Goal: Task Accomplishment & Management: Complete application form

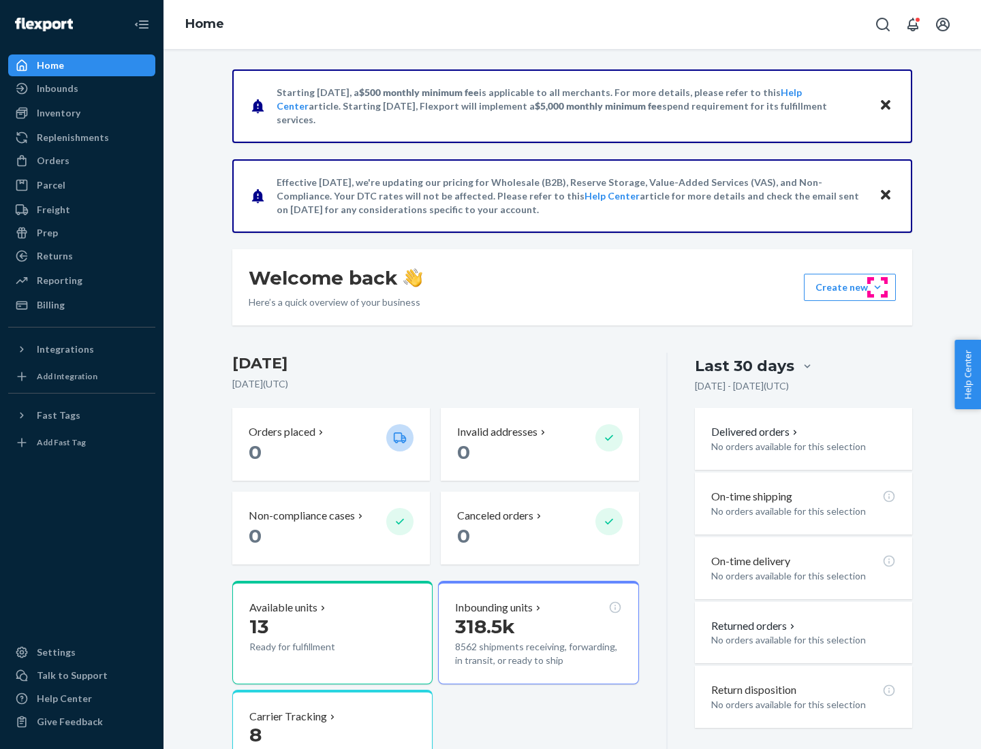
click at [878, 288] on button "Create new Create new inbound Create new order Create new product" at bounding box center [850, 287] width 92 height 27
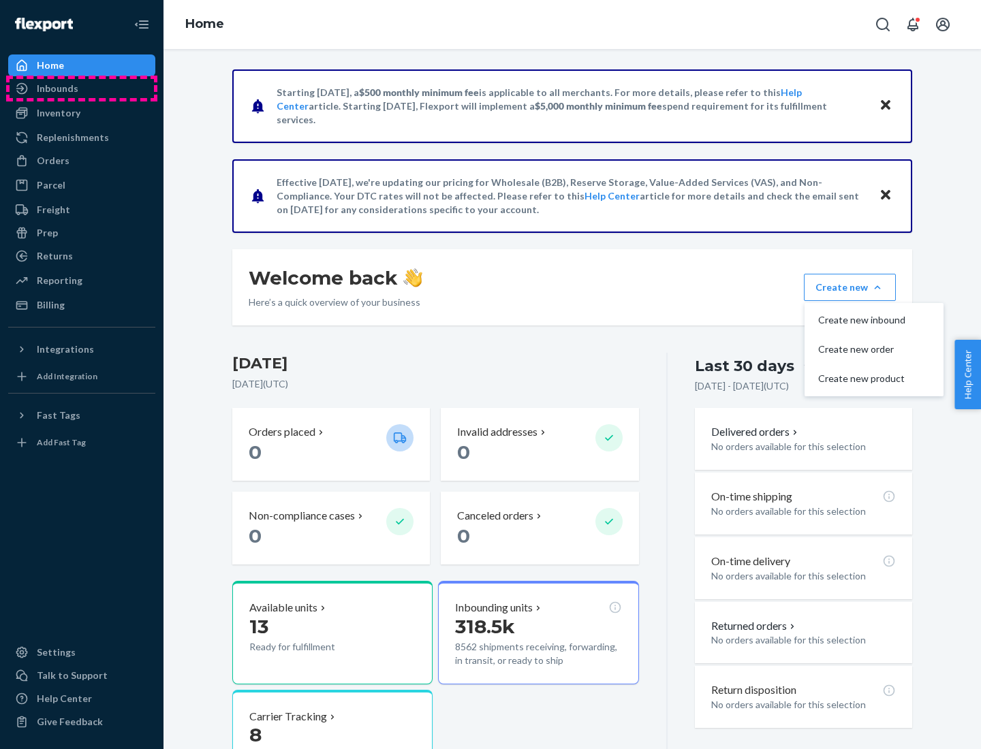
click at [82, 89] on div "Inbounds" at bounding box center [82, 88] width 144 height 19
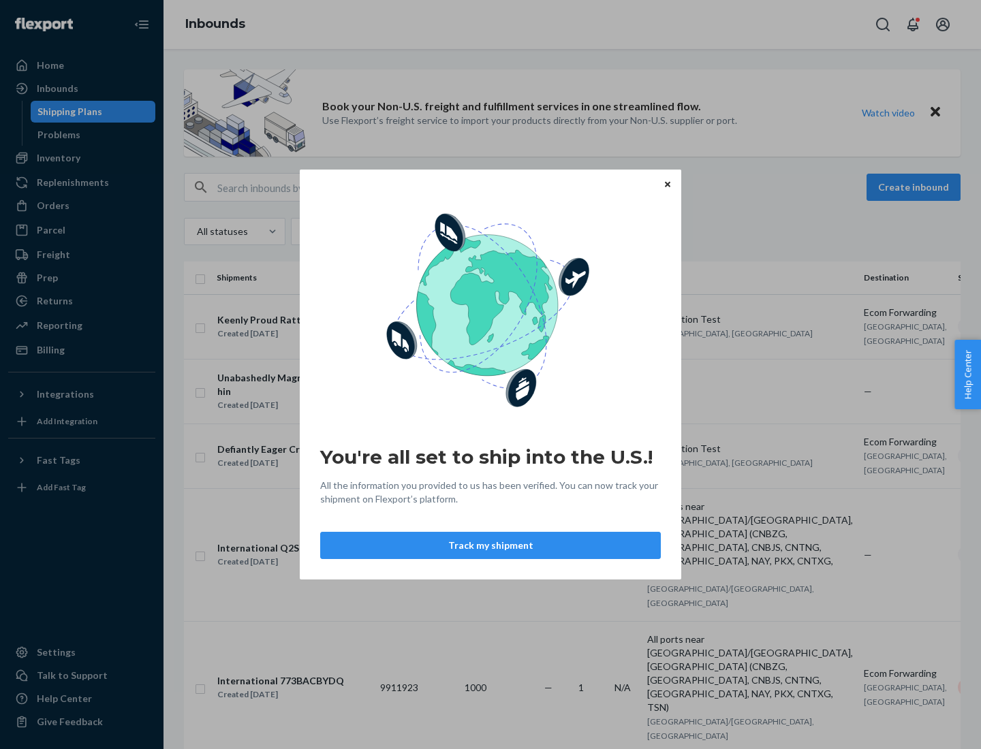
click at [491, 546] on button "Track my shipment" at bounding box center [490, 545] width 341 height 27
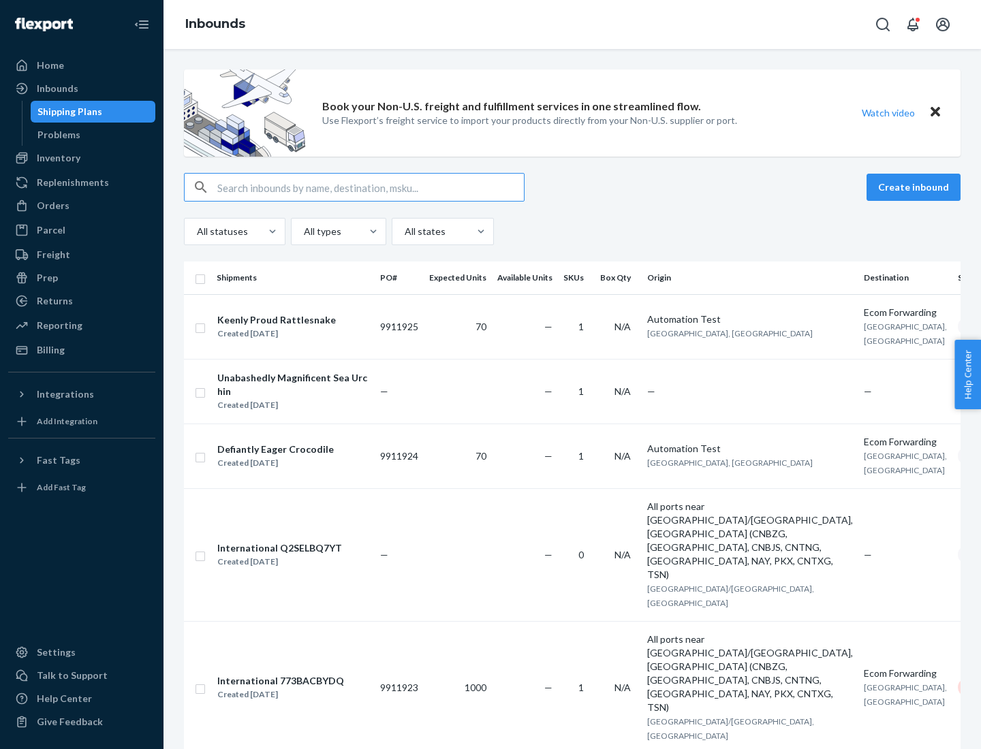
click at [916, 187] on button "Create inbound" at bounding box center [914, 187] width 94 height 27
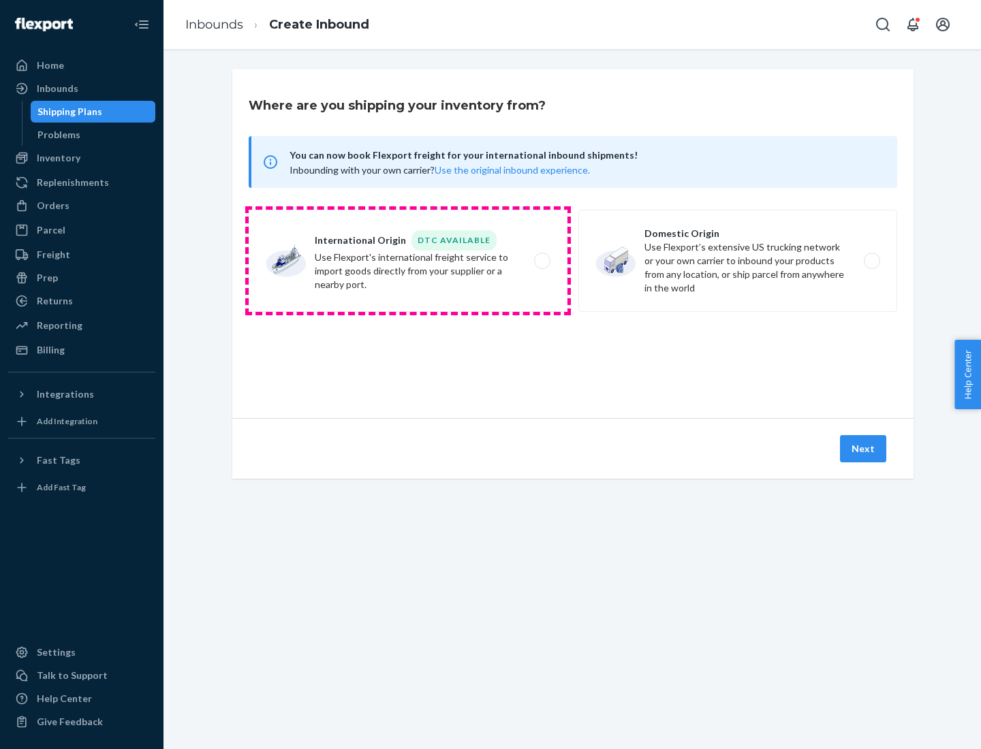
click at [408, 261] on label "International Origin DTC Available Use Flexport's international freight service…" at bounding box center [408, 261] width 319 height 102
click at [542, 261] on input "International Origin DTC Available Use Flexport's international freight service…" at bounding box center [546, 261] width 9 height 9
radio input "true"
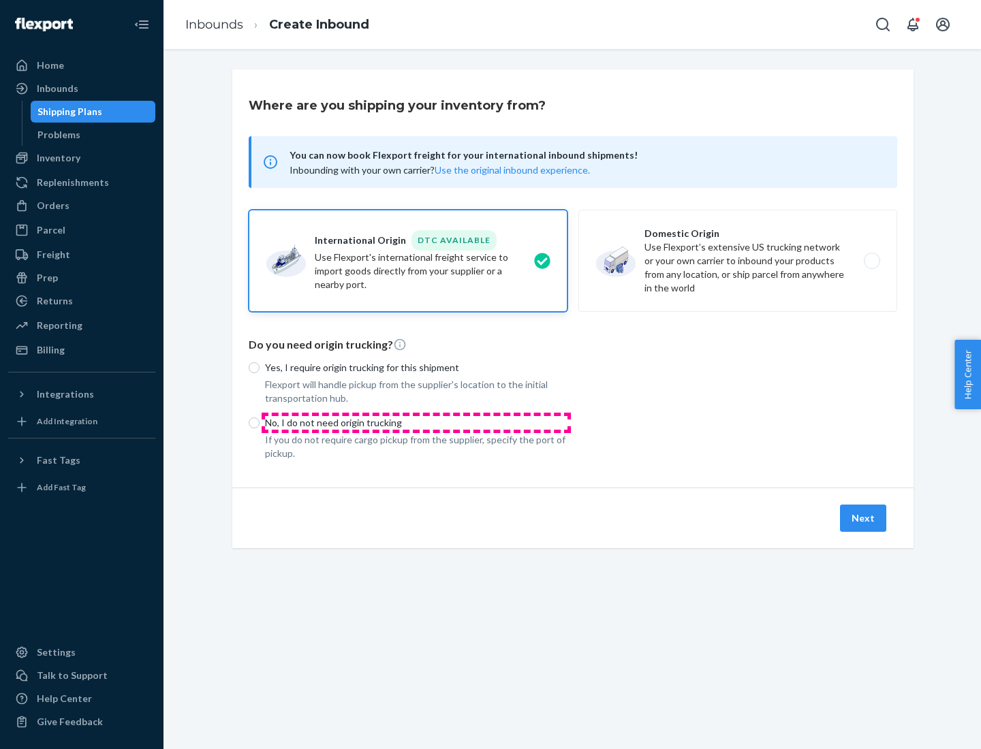
click at [416, 422] on p "No, I do not need origin trucking" at bounding box center [416, 423] width 303 height 14
click at [260, 422] on input "No, I do not need origin trucking" at bounding box center [254, 423] width 11 height 11
radio input "true"
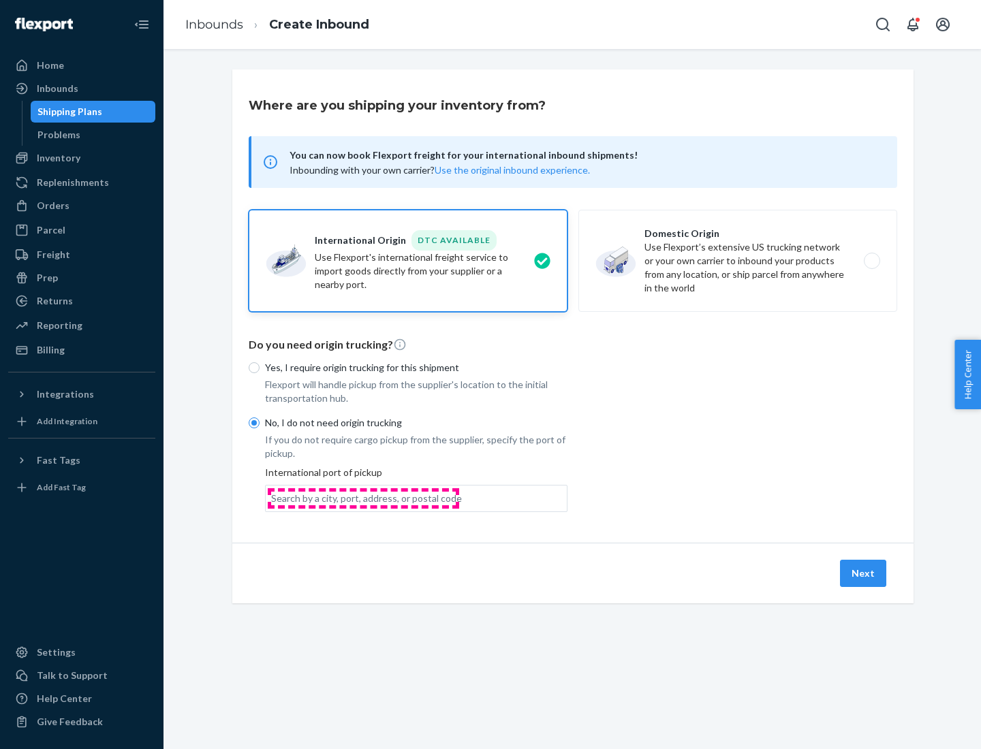
click at [363, 498] on div "Search by a city, port, address, or postal code" at bounding box center [366, 499] width 191 height 14
click at [273, 498] on input "Search by a city, port, address, or postal code" at bounding box center [271, 499] width 1 height 14
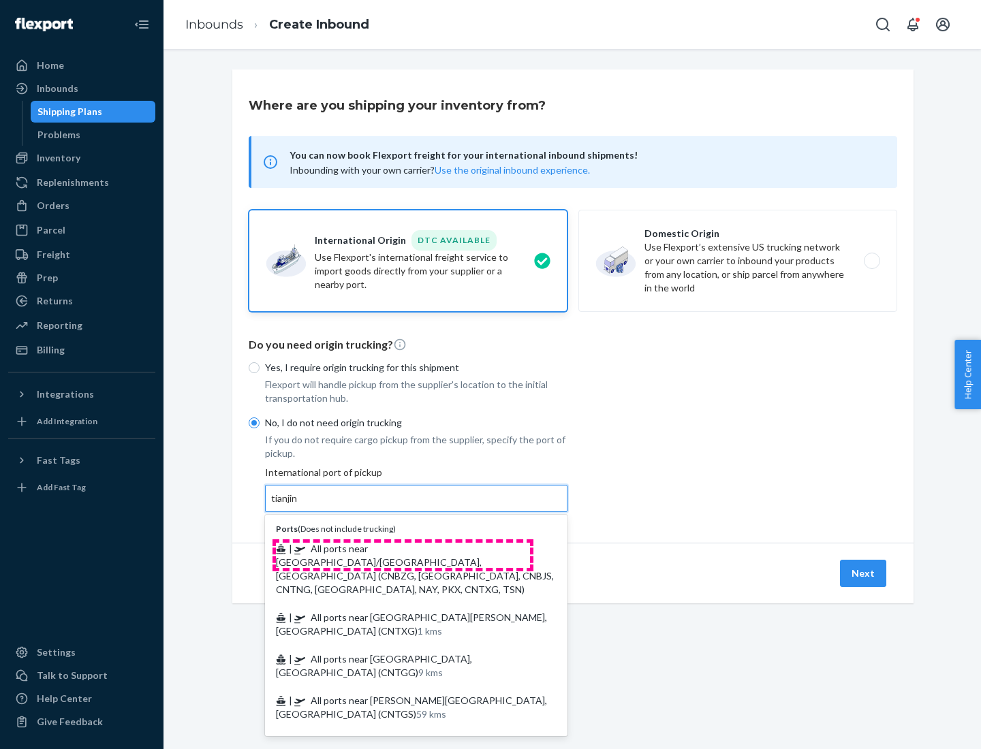
click at [403, 548] on span "| All ports near [GEOGRAPHIC_DATA]/[GEOGRAPHIC_DATA], [GEOGRAPHIC_DATA] (CNBZG,…" at bounding box center [415, 569] width 278 height 52
click at [299, 506] on input "tianjin" at bounding box center [285, 499] width 28 height 14
type input "All ports near [GEOGRAPHIC_DATA]/[GEOGRAPHIC_DATA], [GEOGRAPHIC_DATA] (CNBZG, […"
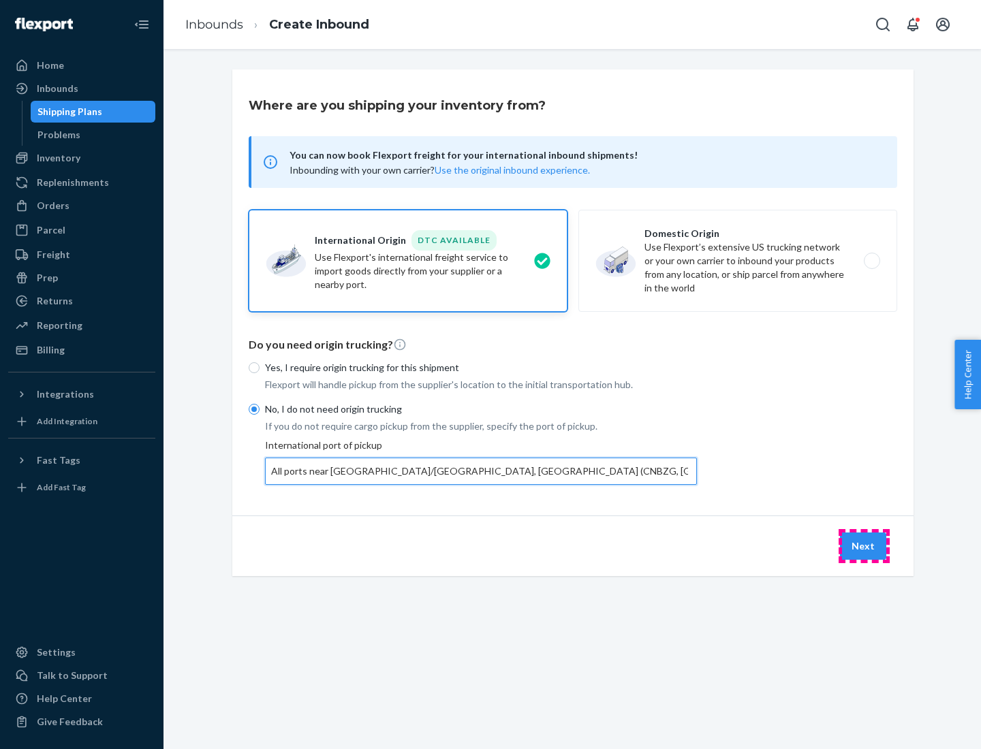
click at [864, 546] on button "Next" at bounding box center [863, 546] width 46 height 27
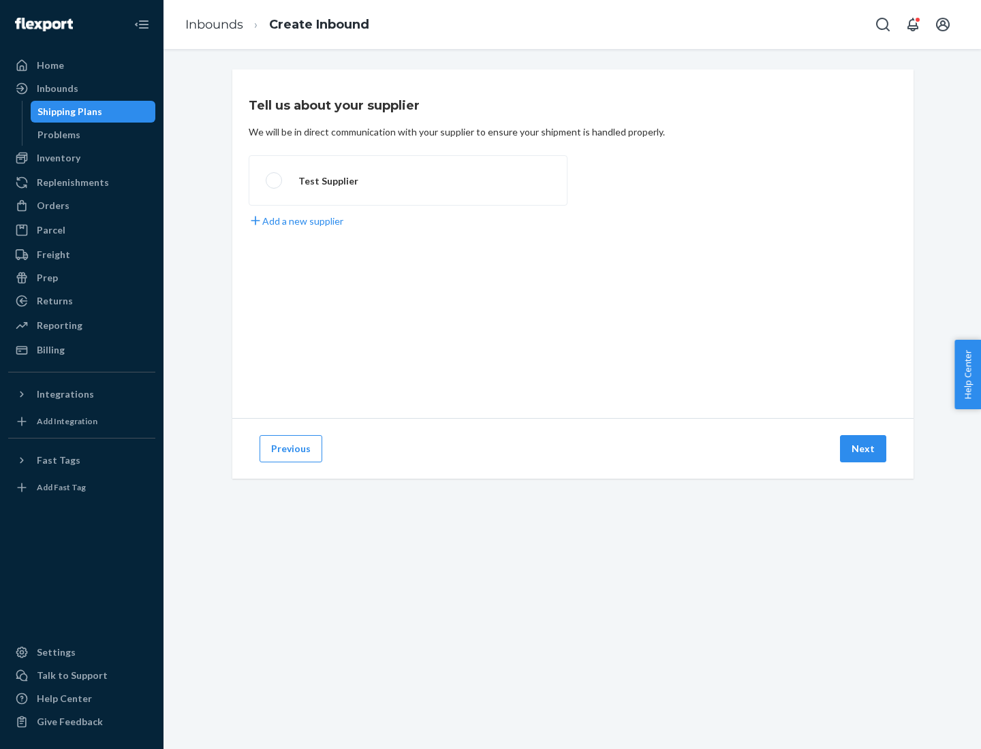
click at [408, 181] on label "Test Supplier" at bounding box center [408, 180] width 319 height 50
click at [275, 181] on input "Test Supplier" at bounding box center [270, 180] width 9 height 9
radio input "true"
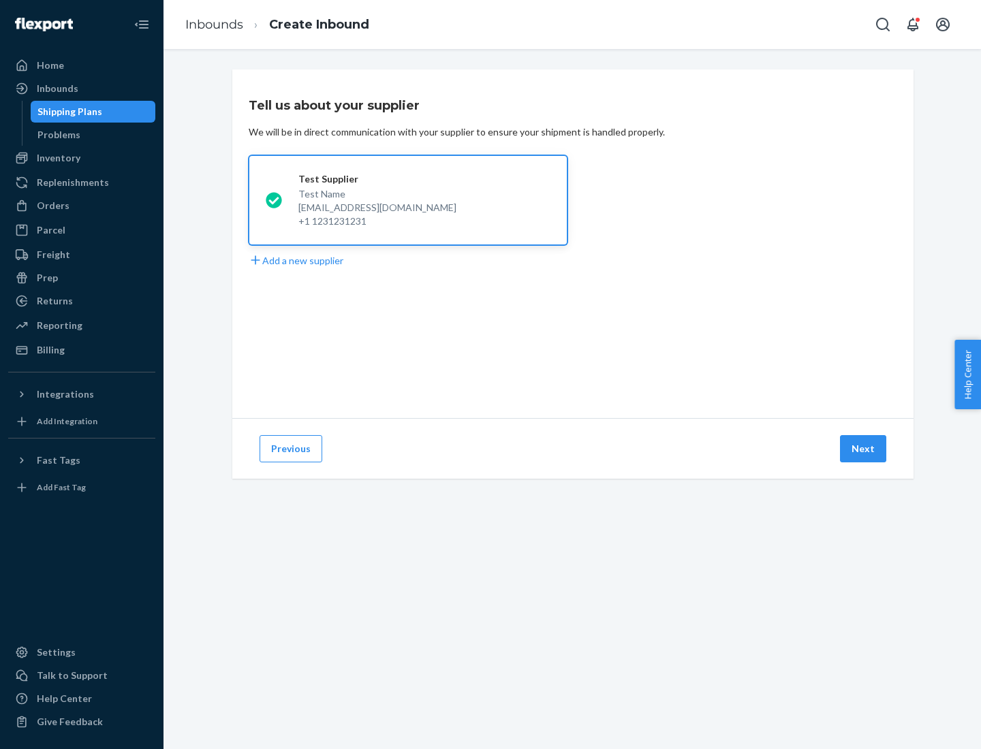
click at [864, 449] on button "Next" at bounding box center [863, 448] width 46 height 27
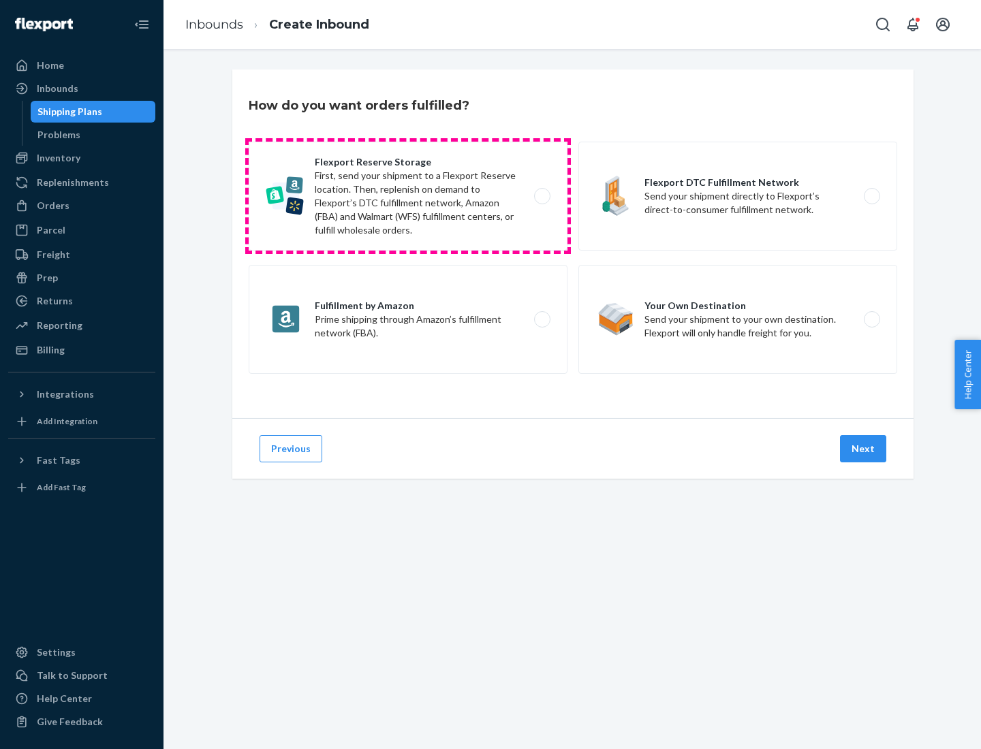
click at [408, 196] on label "Flexport Reserve Storage First, send your shipment to a Flexport Reserve locati…" at bounding box center [408, 196] width 319 height 109
click at [542, 196] on input "Flexport Reserve Storage First, send your shipment to a Flexport Reserve locati…" at bounding box center [546, 196] width 9 height 9
radio input "true"
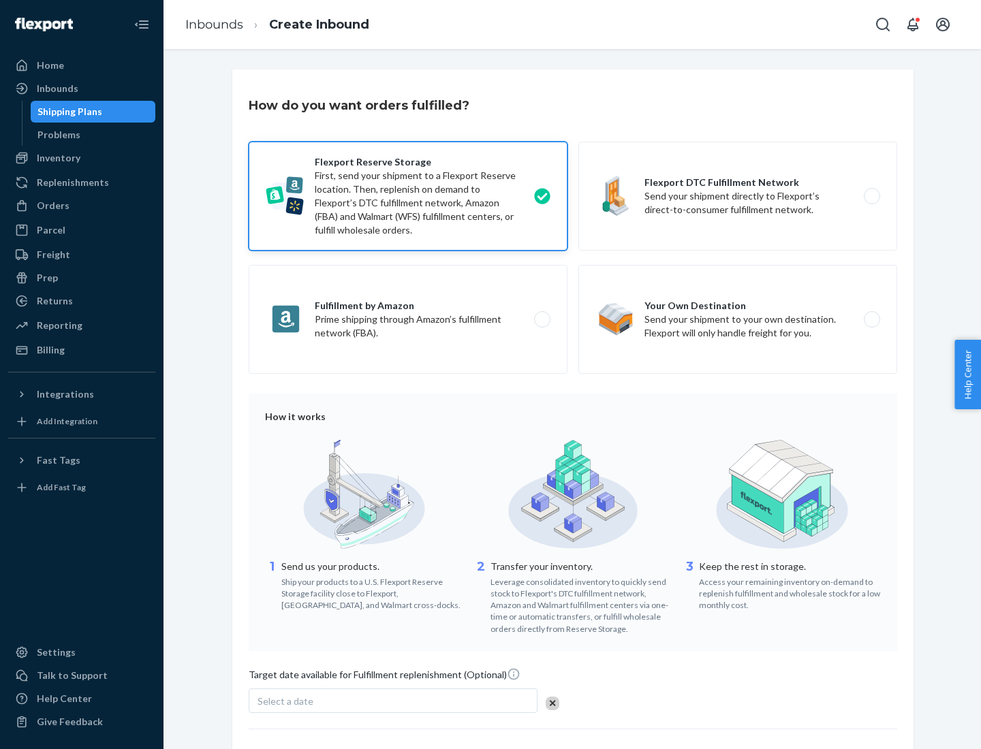
scroll to position [112, 0]
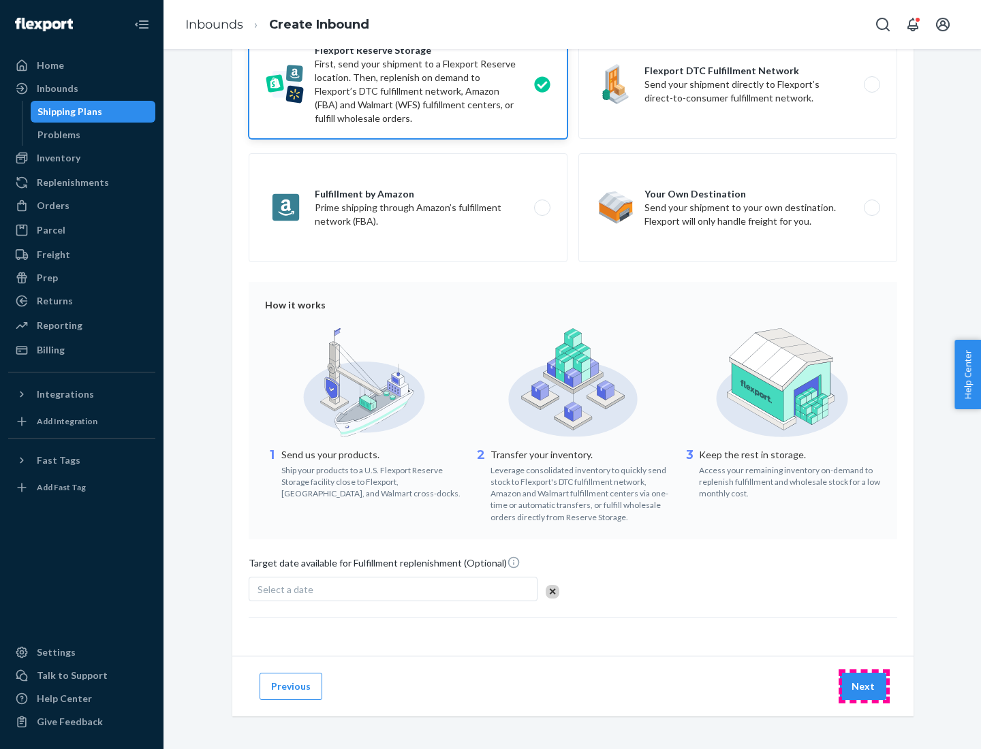
click at [864, 686] on button "Next" at bounding box center [863, 686] width 46 height 27
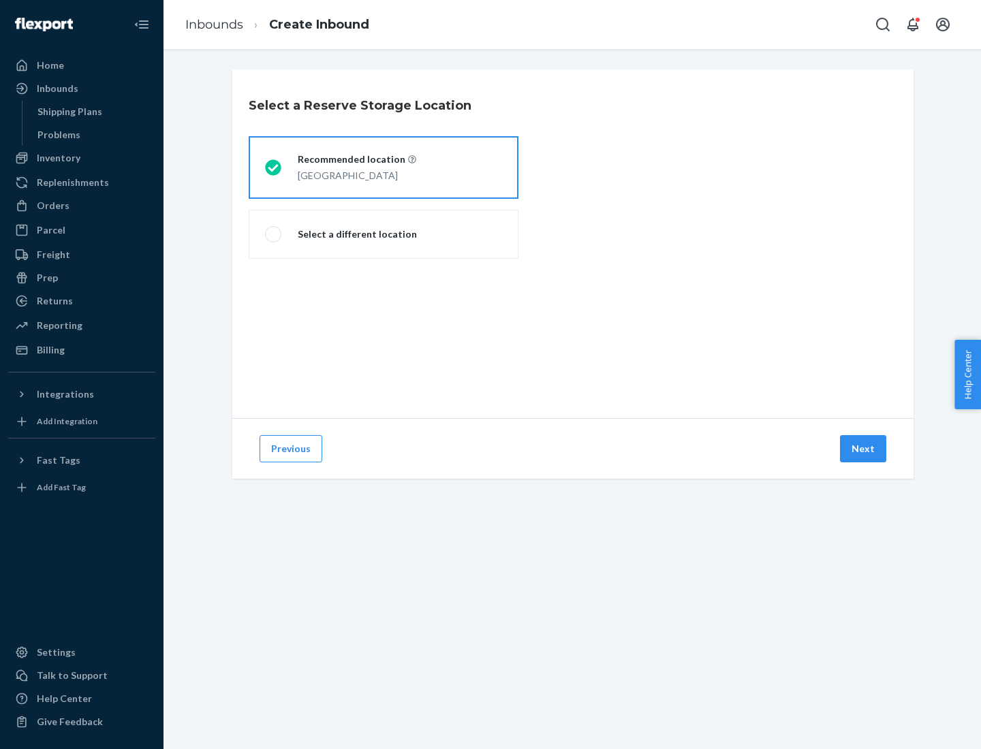
click at [384, 168] on div "[GEOGRAPHIC_DATA]" at bounding box center [357, 174] width 119 height 16
click at [274, 168] on input "Recommended location [GEOGRAPHIC_DATA]" at bounding box center [269, 168] width 9 height 9
click at [864, 449] on button "Next" at bounding box center [863, 448] width 46 height 27
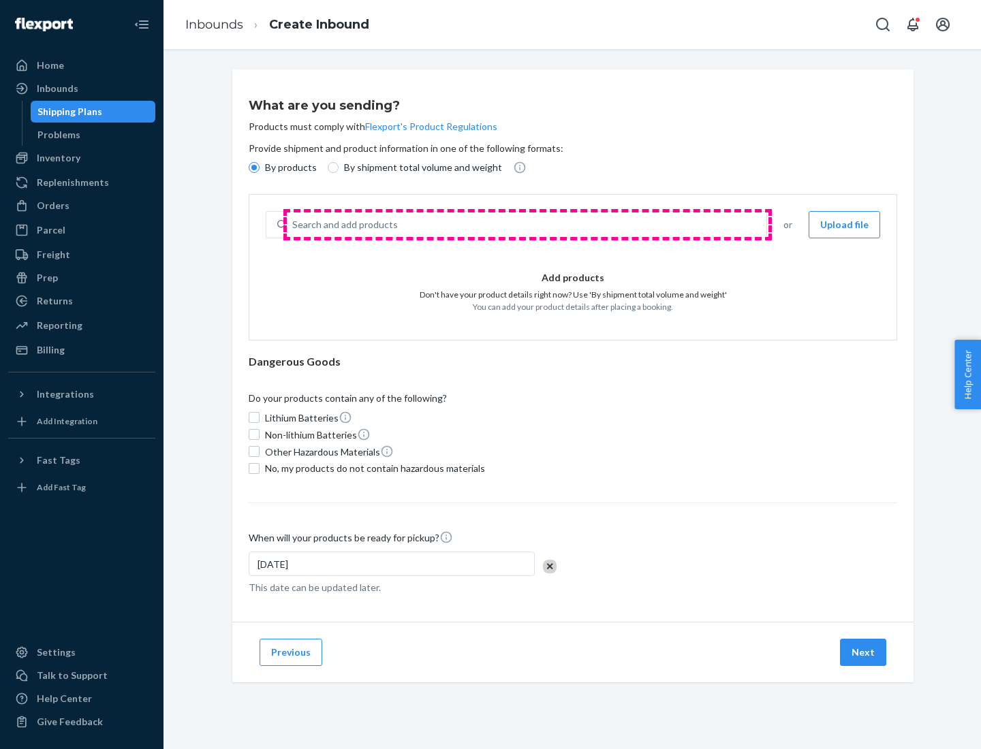
click at [527, 225] on div "Search and add products" at bounding box center [527, 225] width 480 height 25
click at [294, 225] on input "Search and add products" at bounding box center [292, 225] width 1 height 14
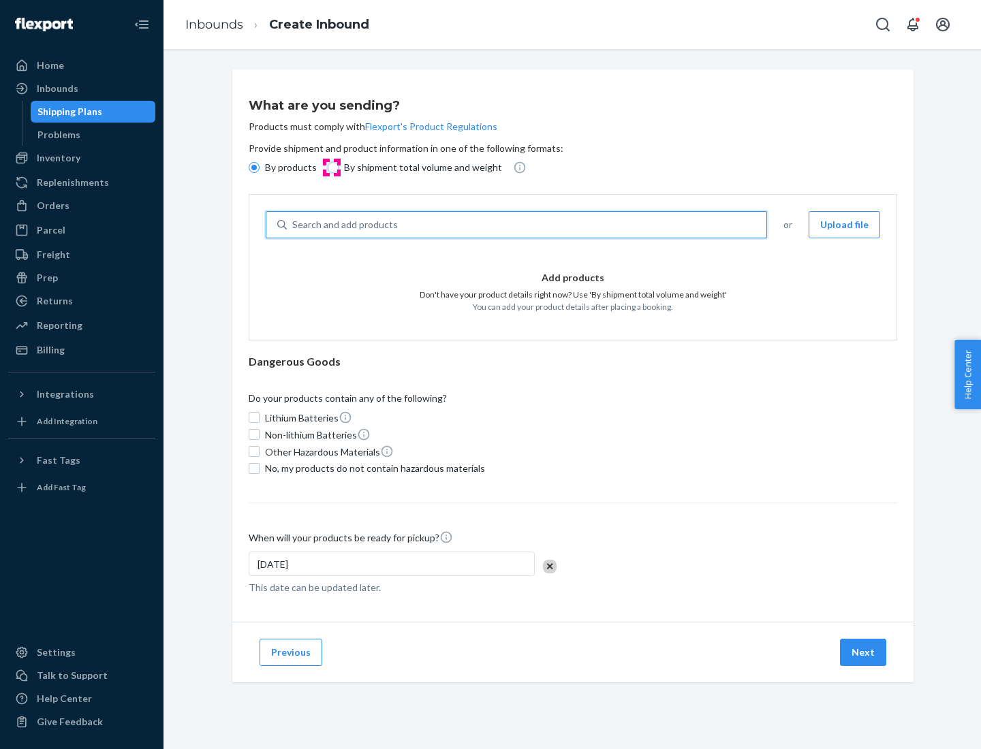
click at [331, 168] on input "By shipment total volume and weight" at bounding box center [333, 167] width 11 height 11
radio input "true"
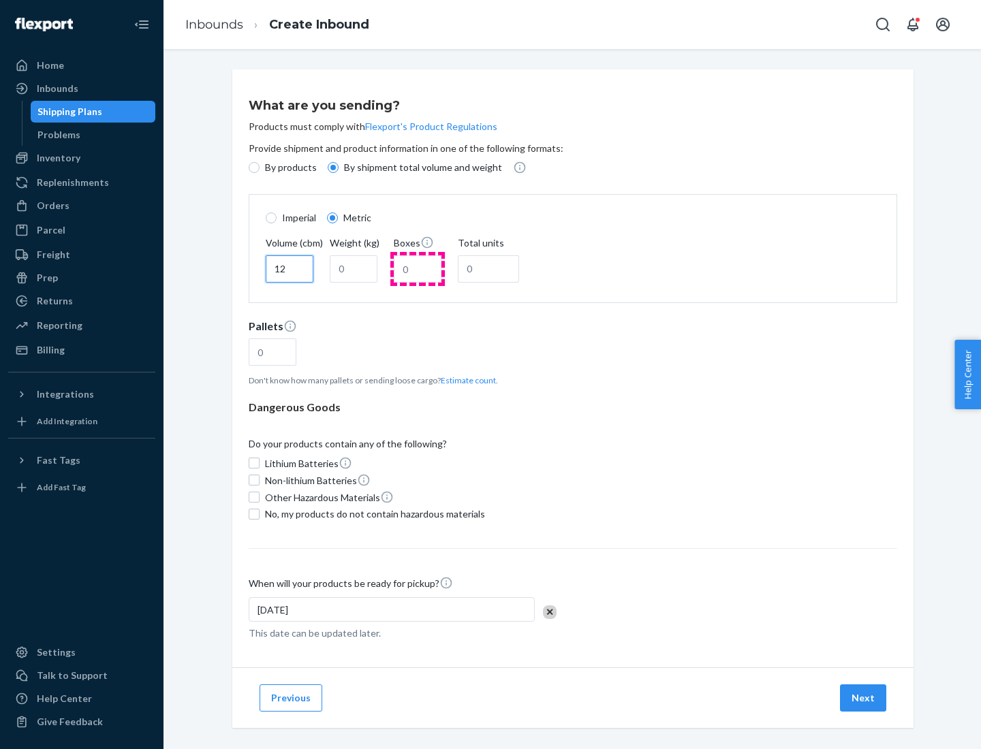
type input "12"
type input "22"
type input "222"
type input "121"
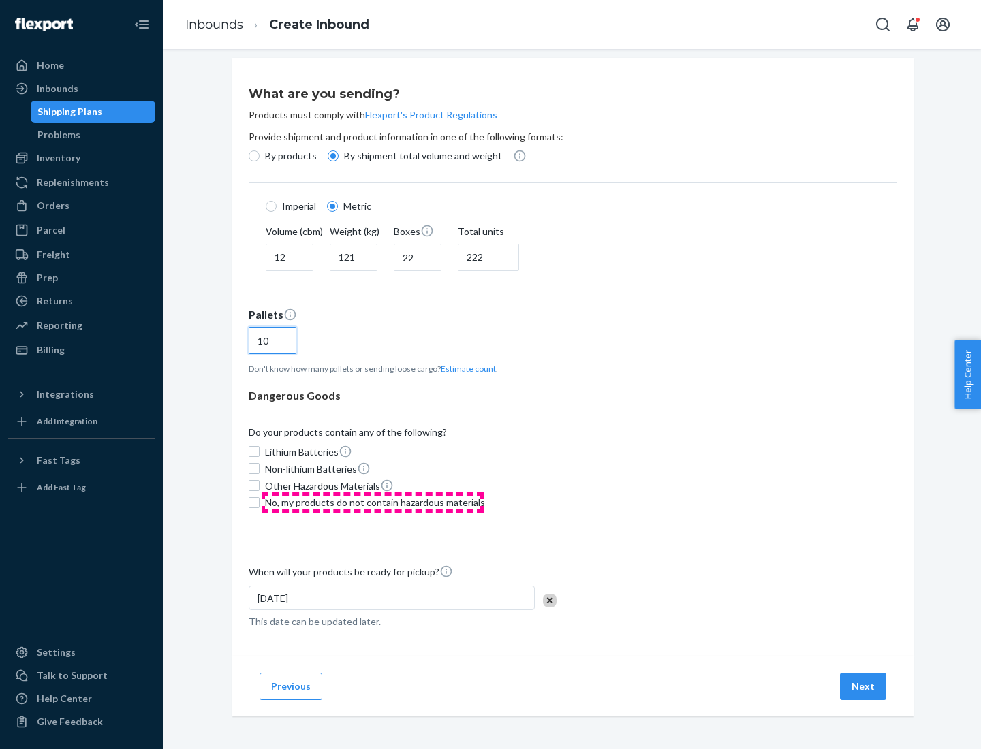
type input "10"
click at [373, 502] on span "No, my products do not contain hazardous materials" at bounding box center [375, 503] width 220 height 14
click at [260, 502] on input "No, my products do not contain hazardous materials" at bounding box center [254, 502] width 11 height 11
checkbox input "true"
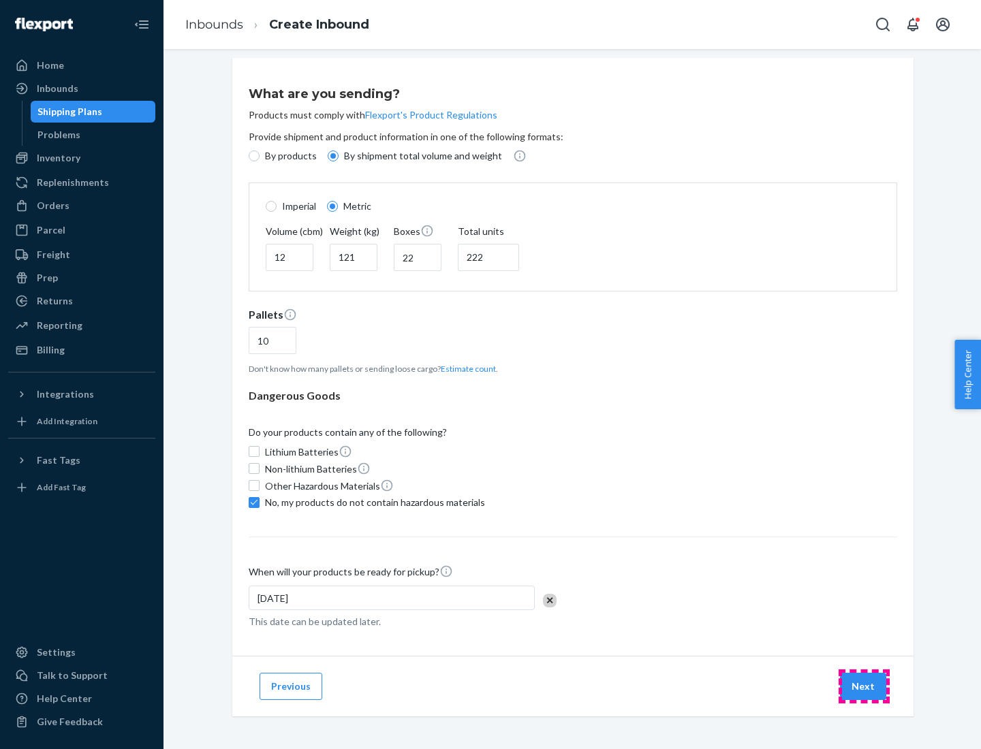
click at [864, 686] on button "Next" at bounding box center [863, 686] width 46 height 27
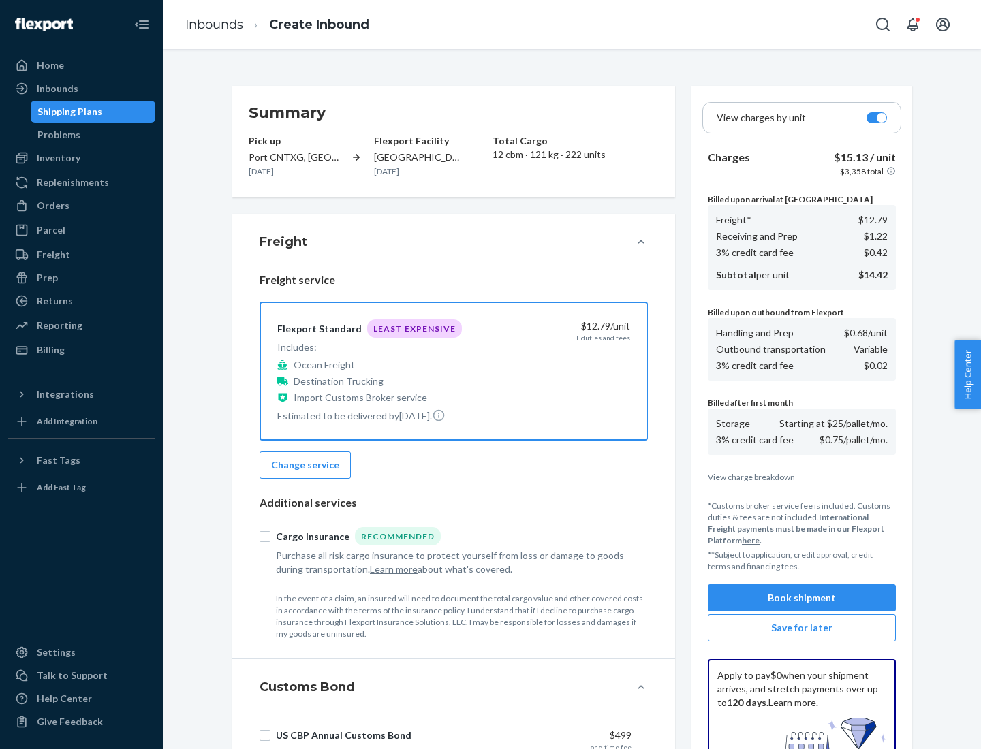
scroll to position [199, 0]
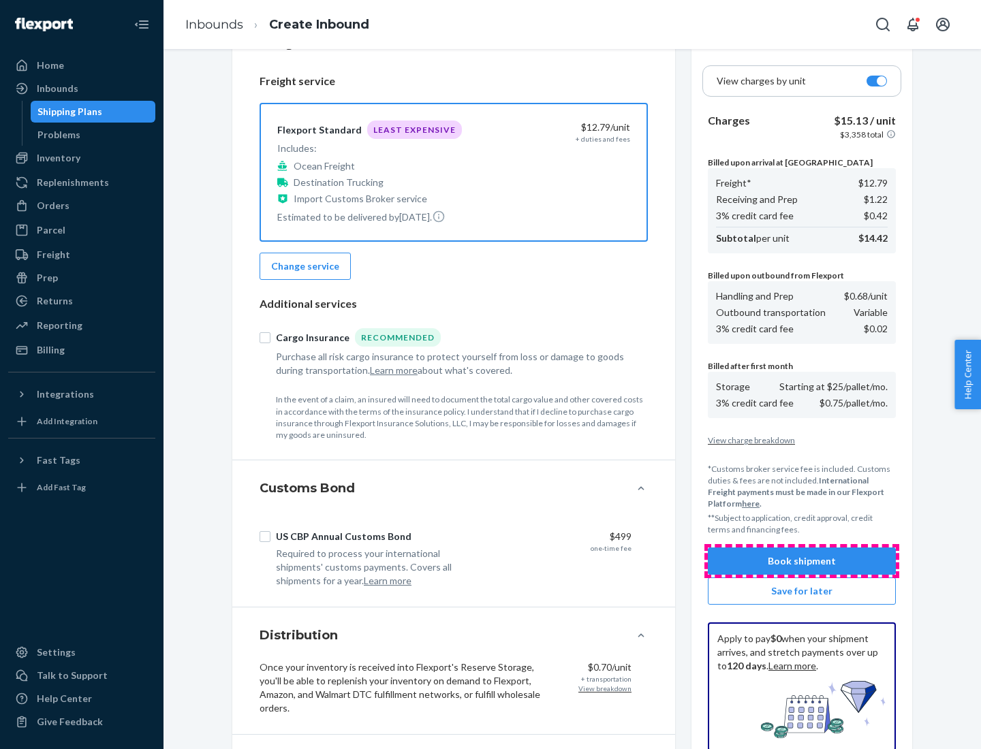
click at [802, 561] on button "Book shipment" at bounding box center [802, 561] width 188 height 27
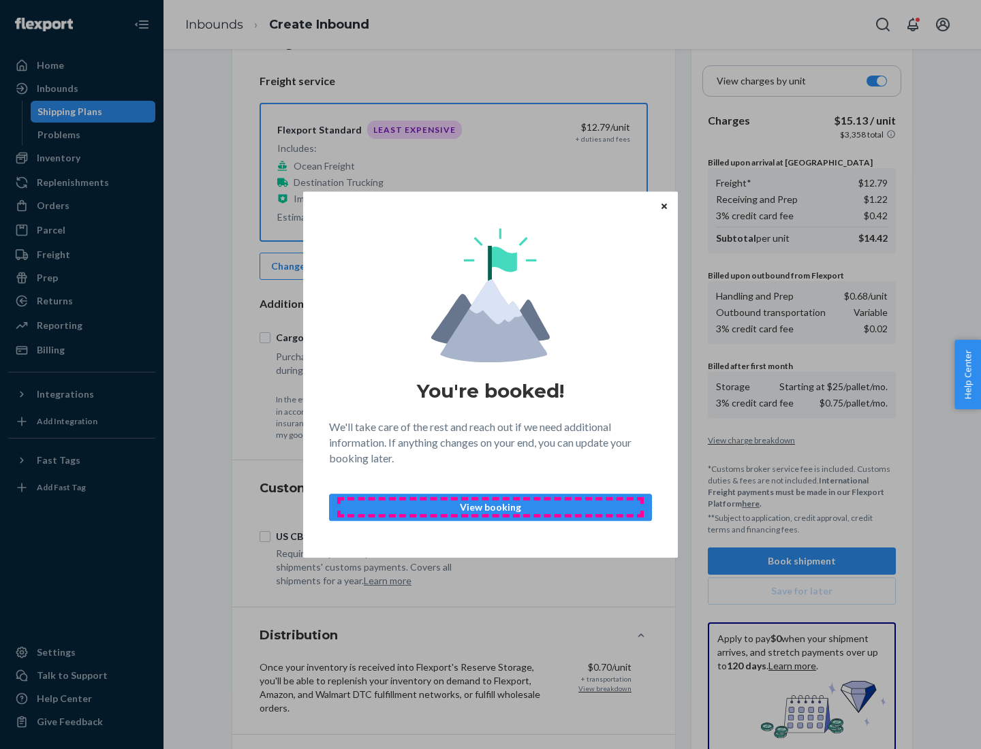
click at [491, 507] on p "View booking" at bounding box center [491, 508] width 300 height 14
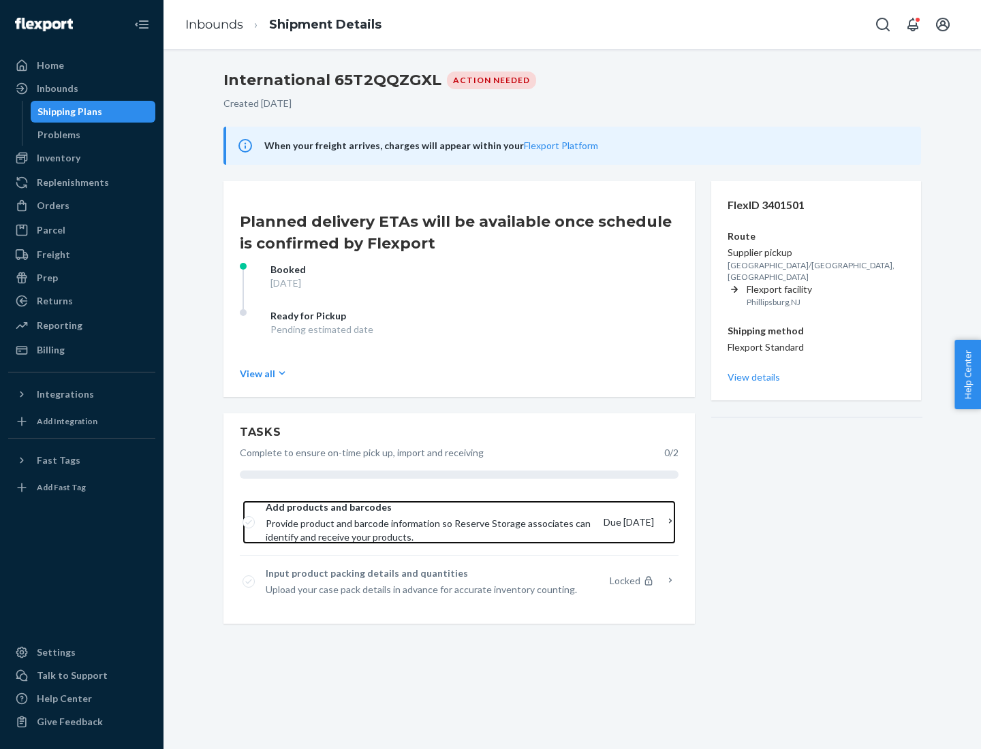
click at [430, 523] on span "Provide product and barcode information so Reserve Storage associates can ident…" at bounding box center [429, 530] width 327 height 27
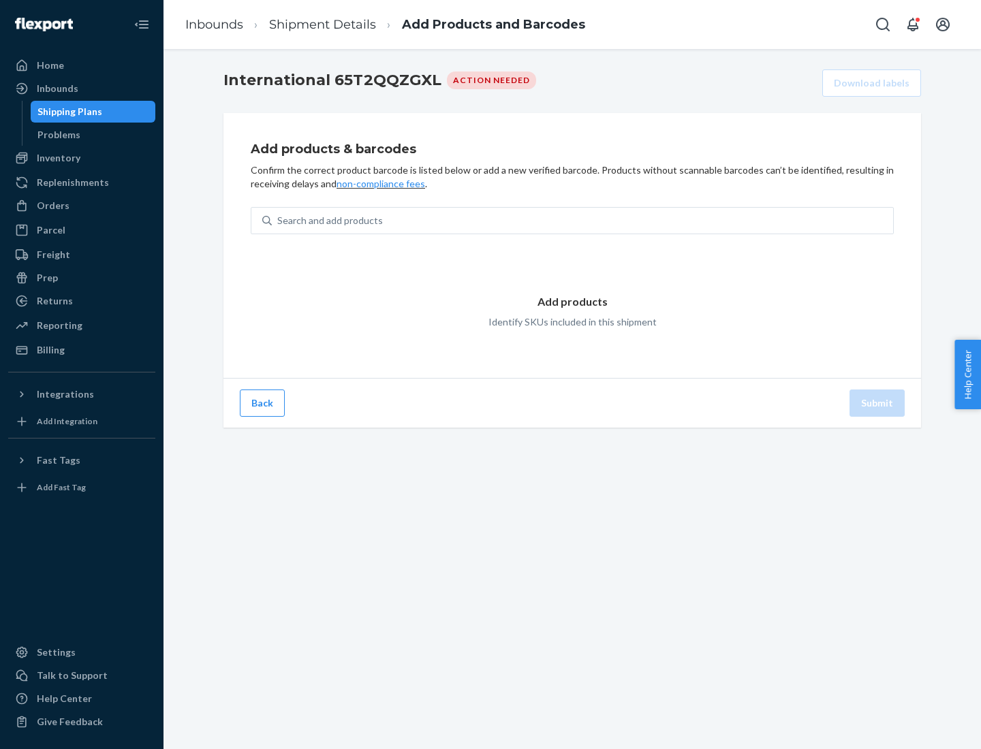
click at [583, 221] on div "Search and add products" at bounding box center [582, 220] width 621 height 25
click at [279, 221] on input "Search and add products" at bounding box center [277, 221] width 1 height 14
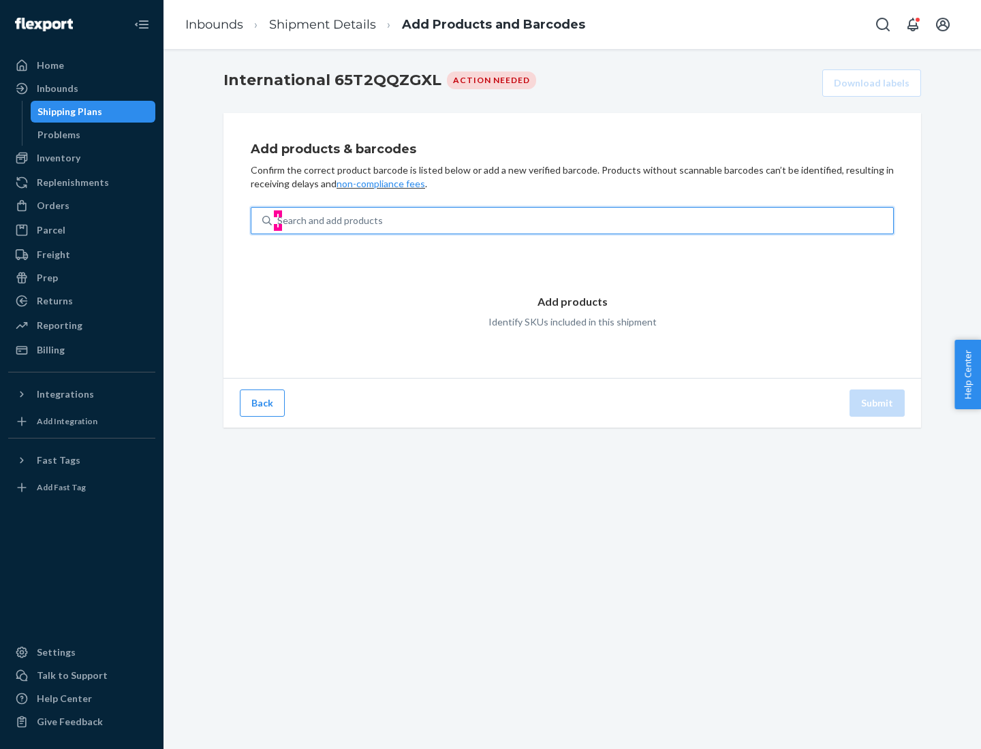
type input "test"
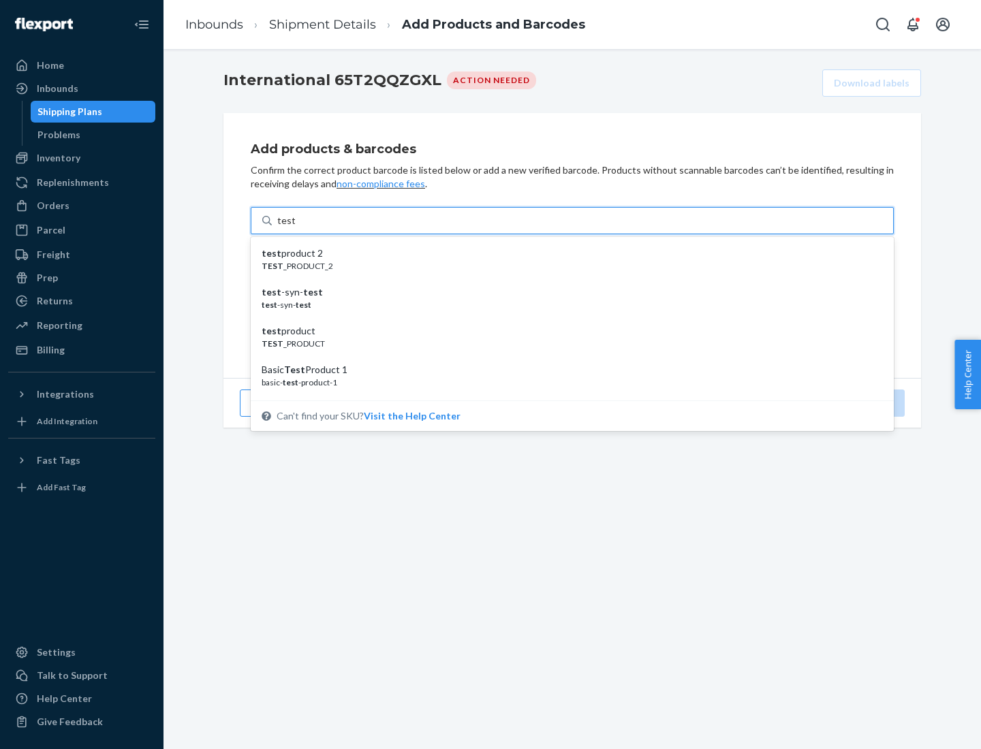
scroll to position [51, 0]
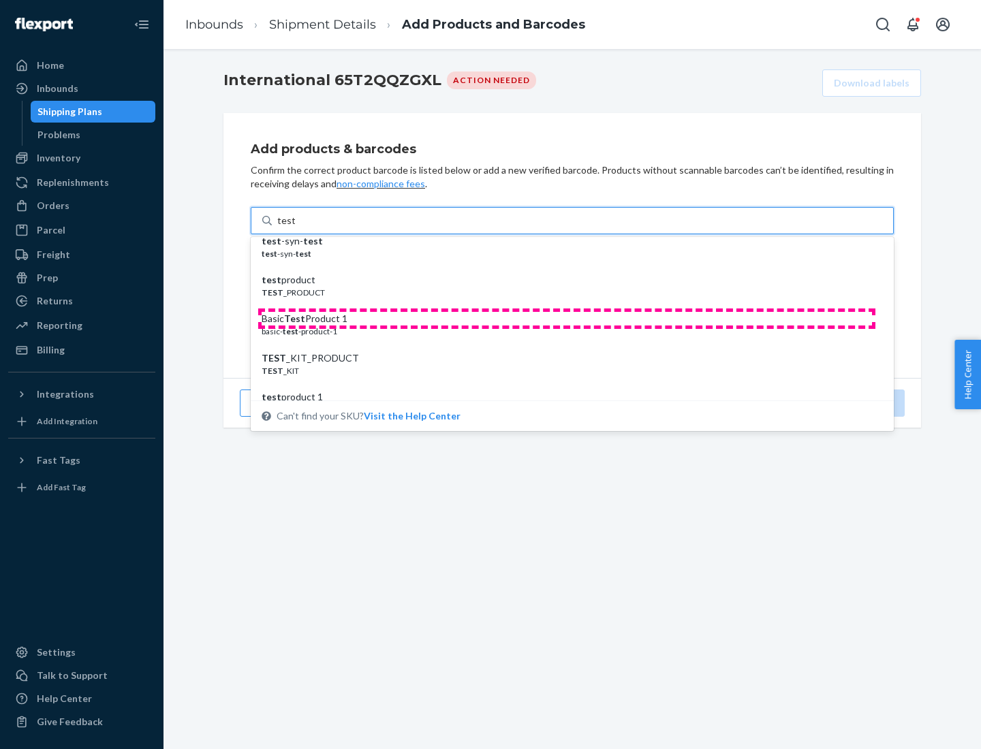
click at [567, 319] on div "Basic Test Product 1" at bounding box center [567, 319] width 610 height 14
click at [295, 228] on input "test" at bounding box center [286, 221] width 18 height 14
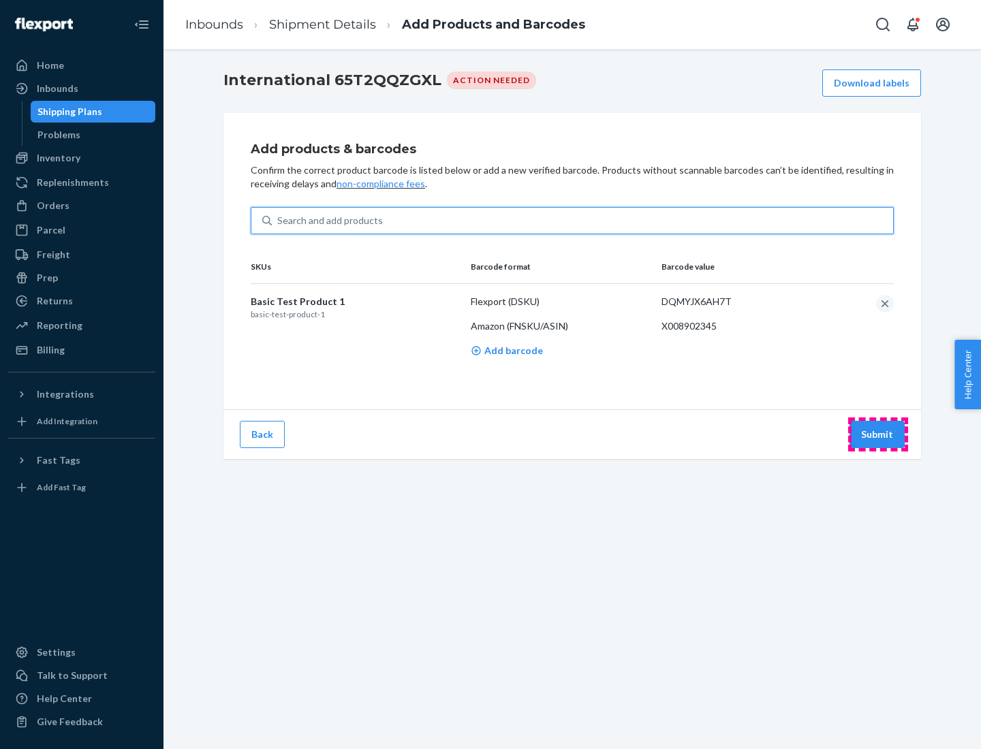
click at [878, 434] on button "Submit" at bounding box center [877, 434] width 55 height 27
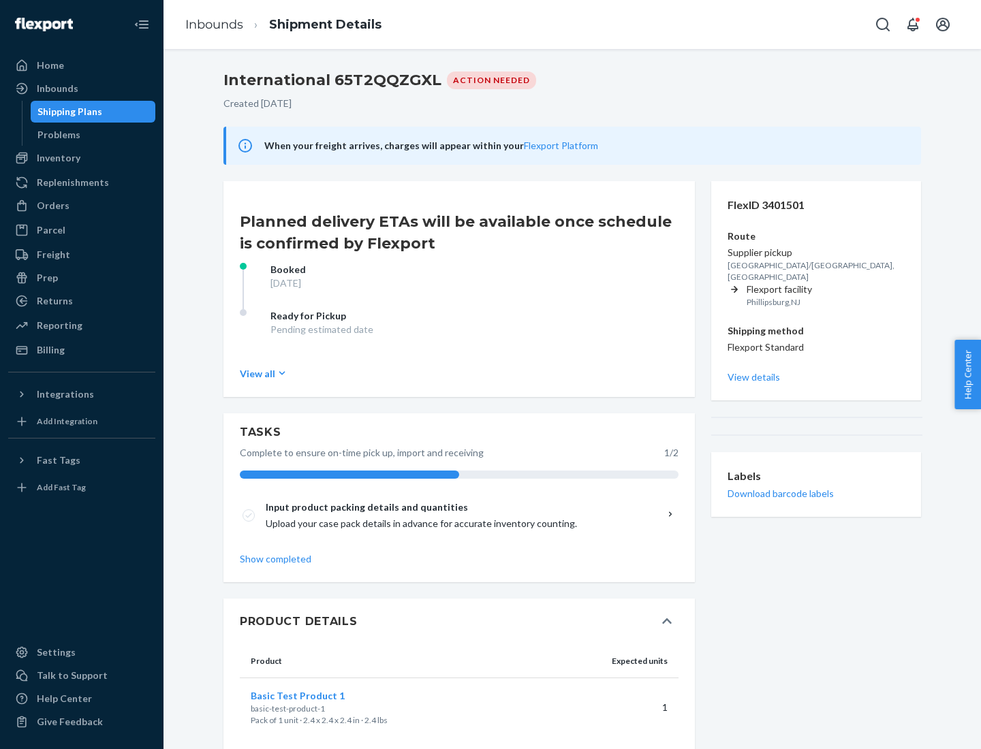
scroll to position [23, 0]
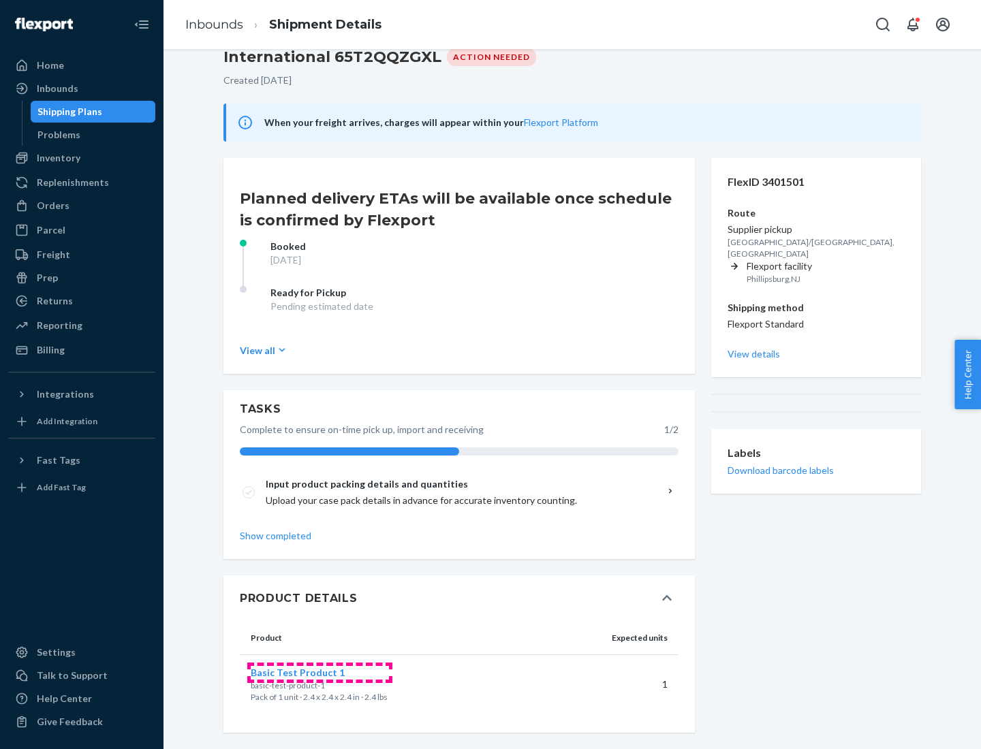
click at [320, 672] on span "Basic Test Product 1" at bounding box center [298, 673] width 94 height 12
